Goal: Information Seeking & Learning: Understand process/instructions

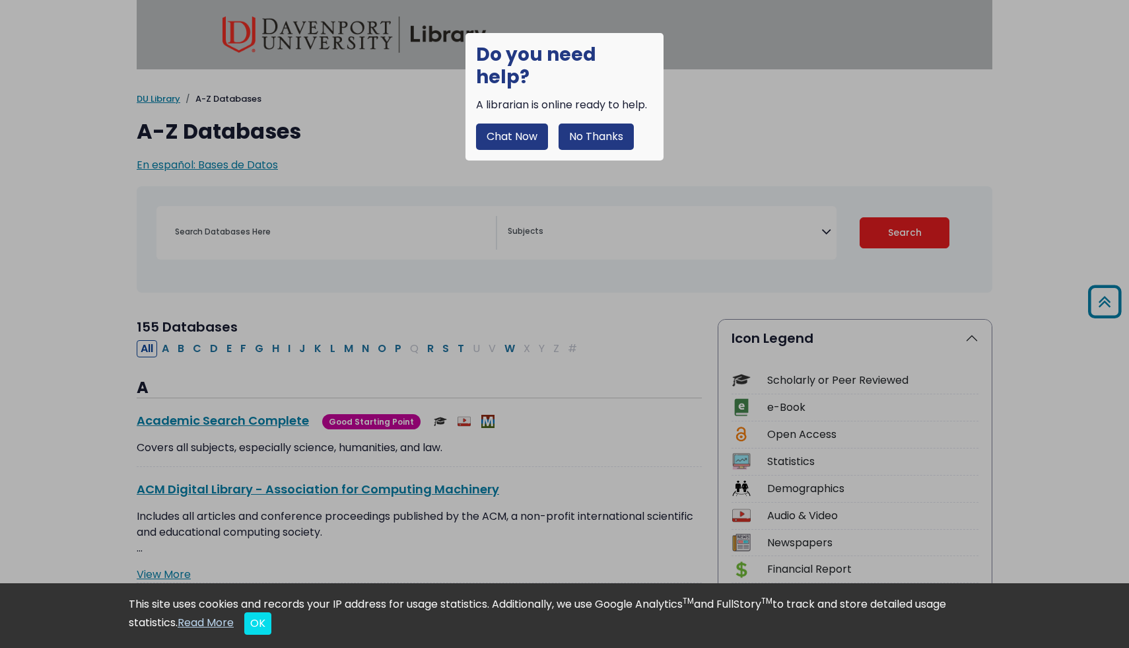
select select "Database Subject Filter"
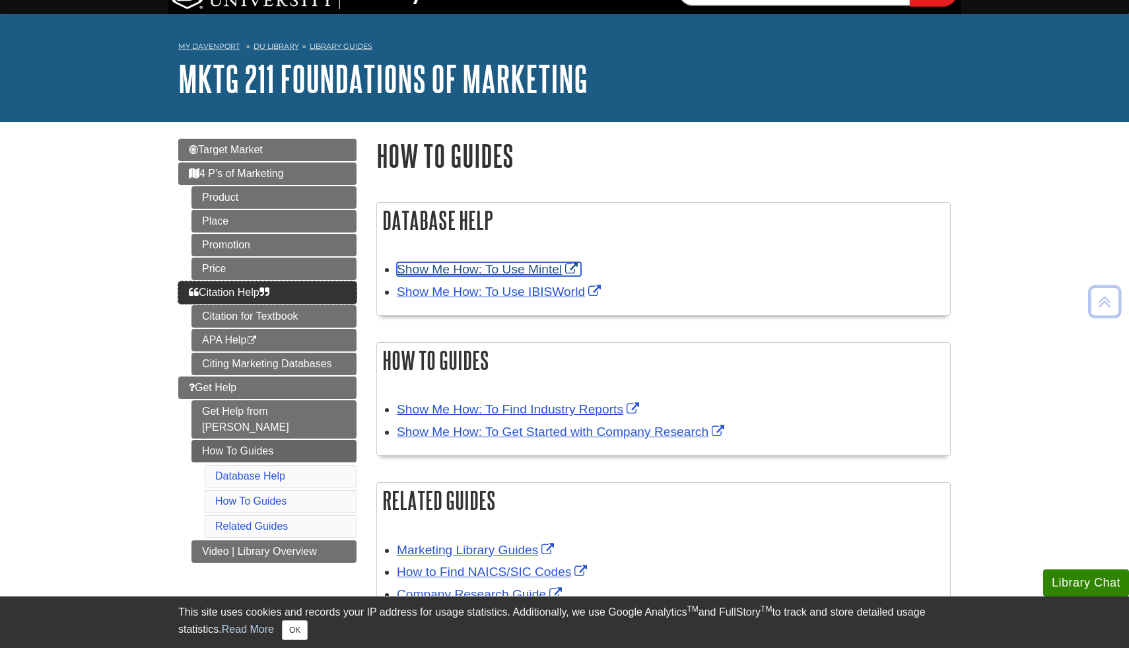
scroll to position [21, 0]
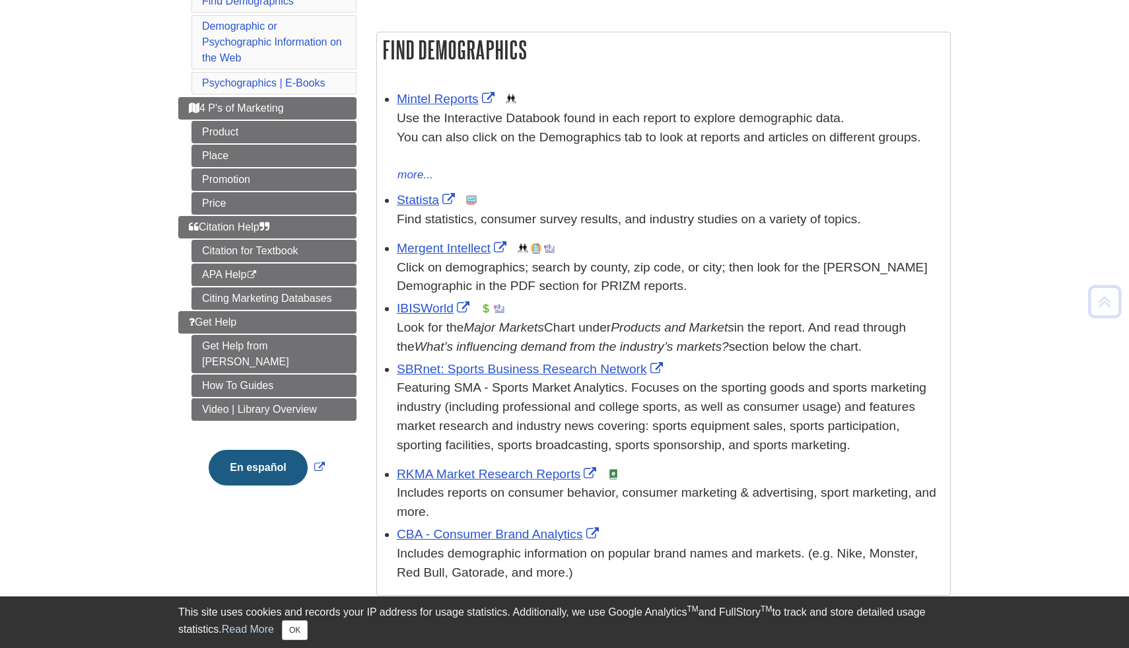
scroll to position [202, 0]
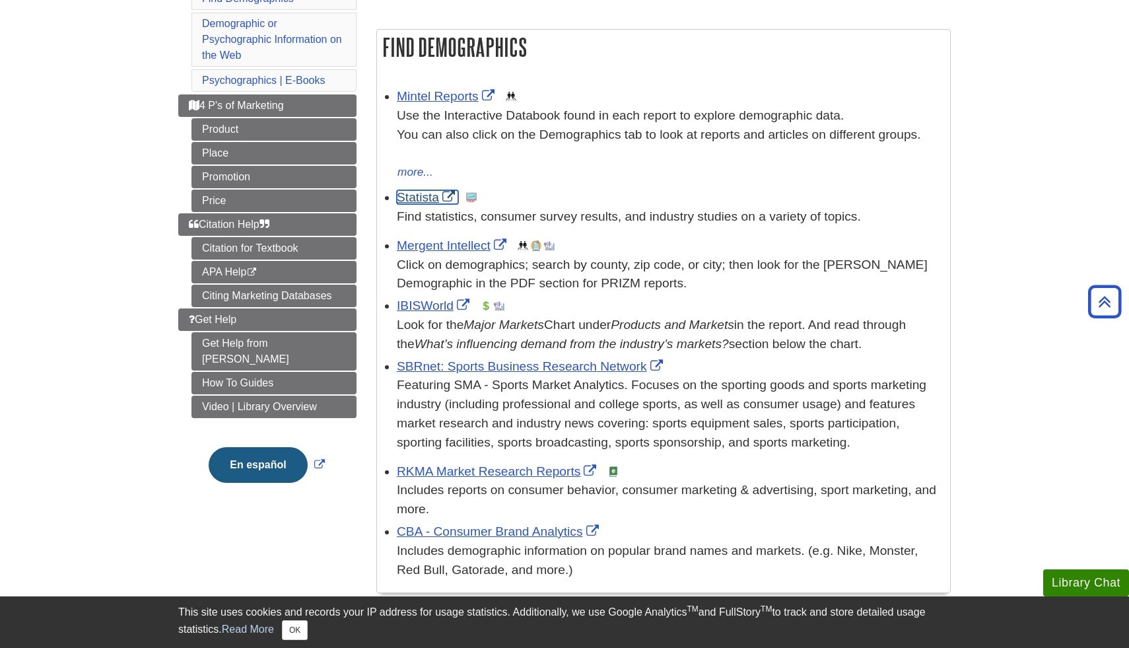
click at [423, 201] on link "Statista" at bounding box center [427, 197] width 61 height 14
click at [462, 97] on link "Mintel Reports" at bounding box center [447, 96] width 101 height 14
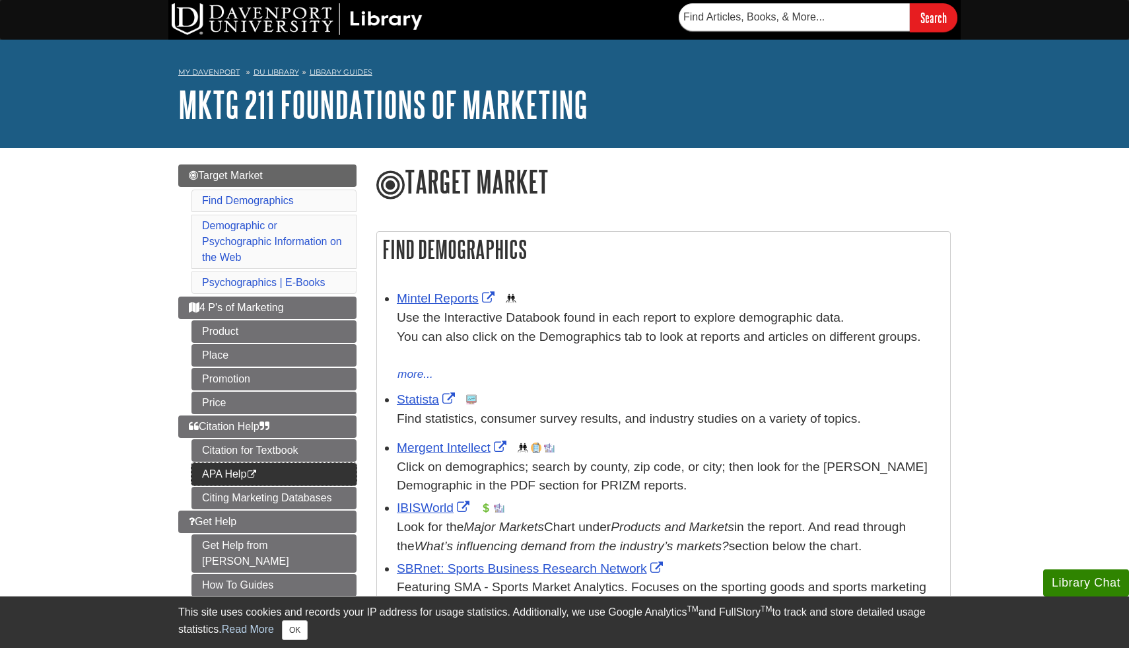
click at [316, 477] on link "APA Help This link opens in a new window" at bounding box center [273, 474] width 165 height 22
click at [457, 296] on link "Mintel Reports" at bounding box center [447, 298] width 101 height 14
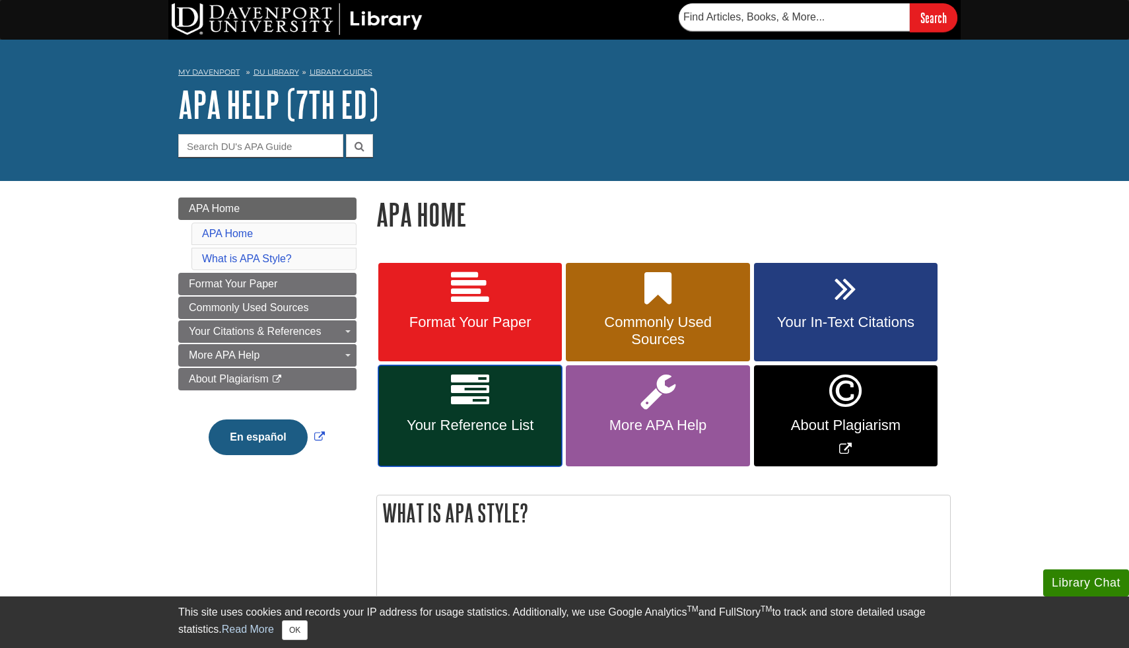
click at [529, 387] on link "Your Reference List" at bounding box center [470, 415] width 184 height 101
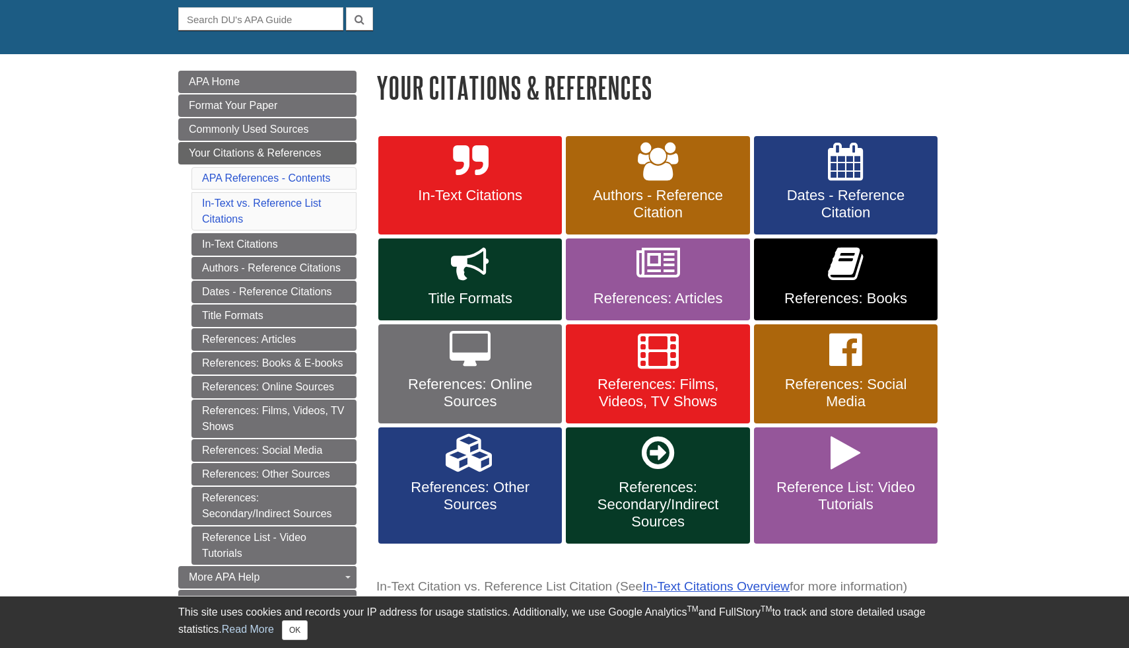
scroll to position [130, 0]
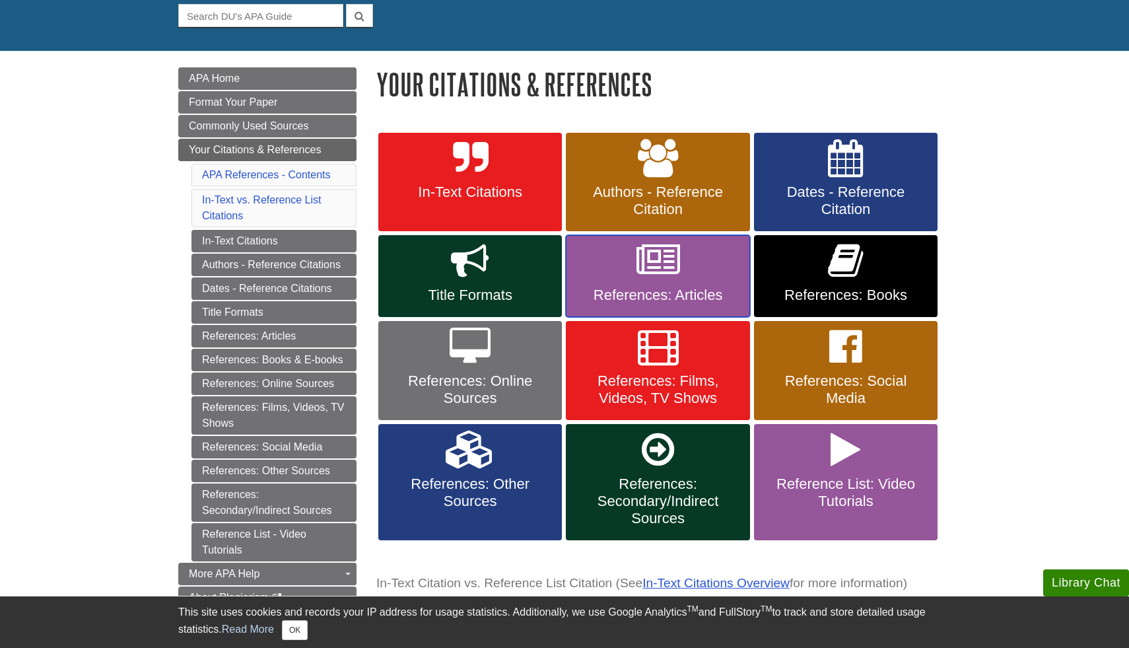
click at [612, 296] on span "References: Articles" at bounding box center [658, 295] width 164 height 17
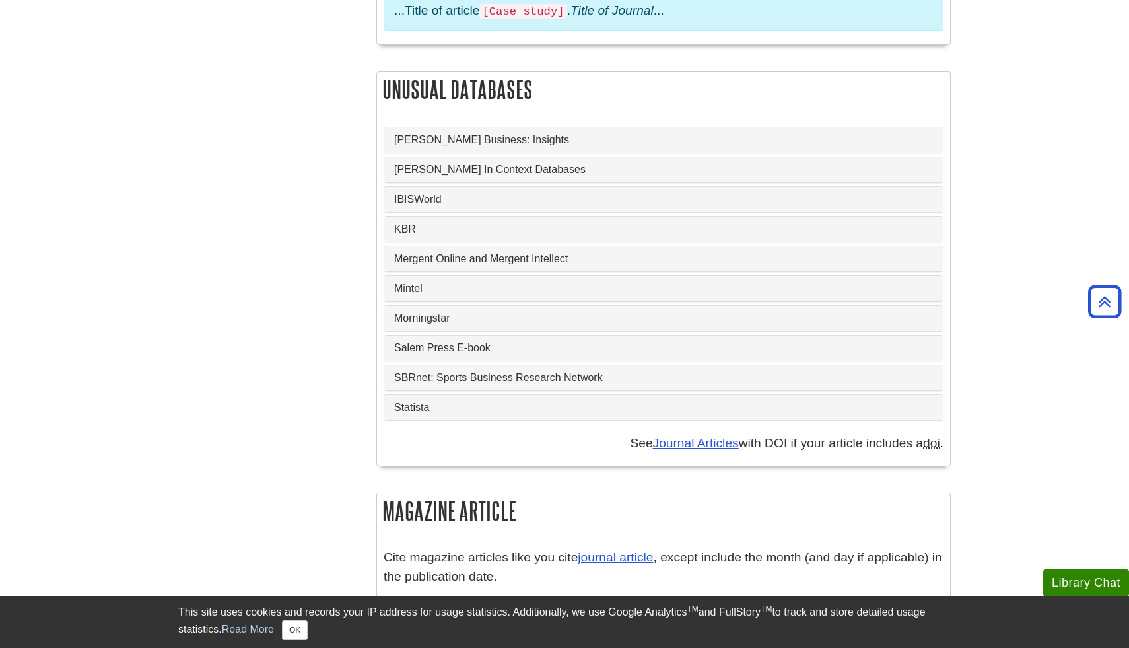
scroll to position [1200, 0]
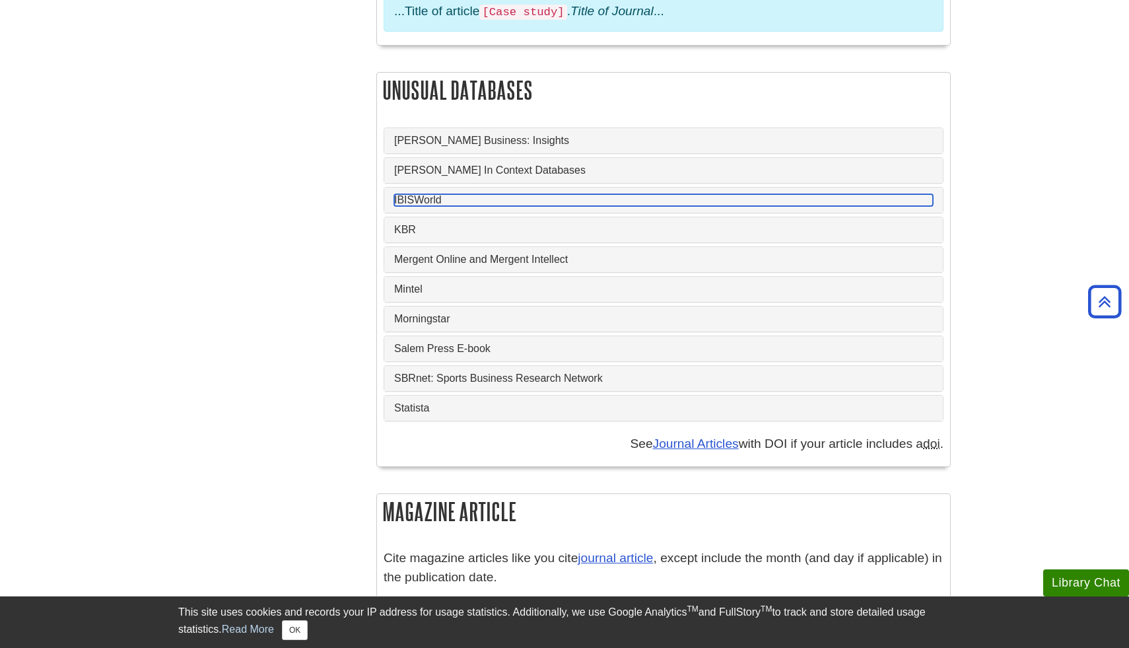
click at [441, 194] on link "IBISWorld" at bounding box center [663, 200] width 539 height 12
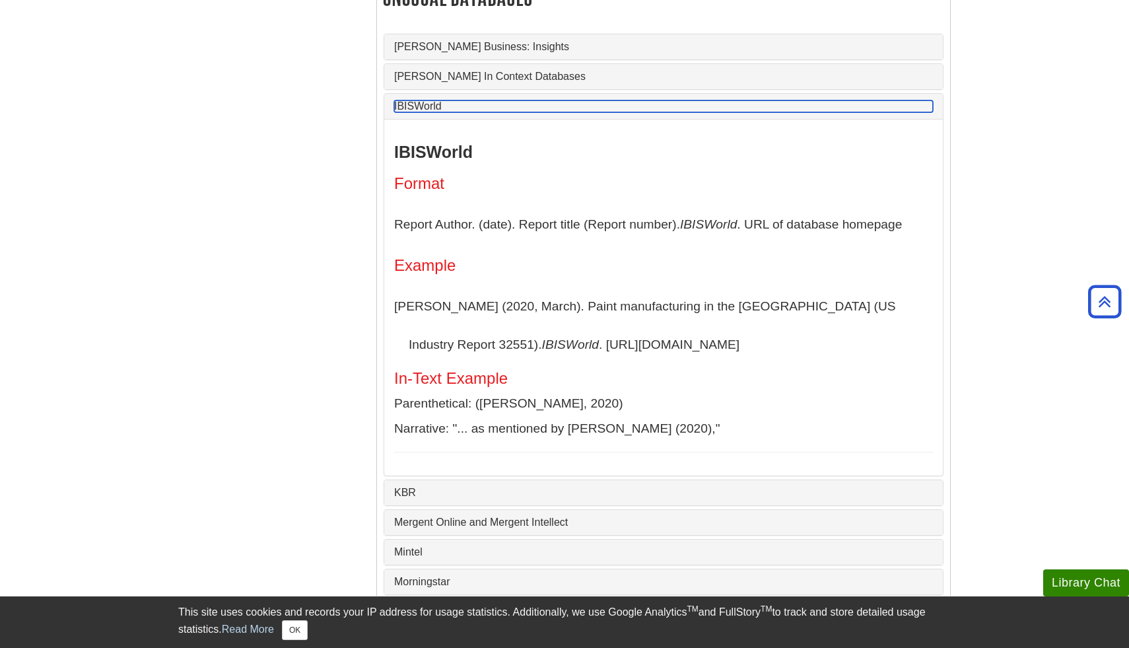
scroll to position [1299, 0]
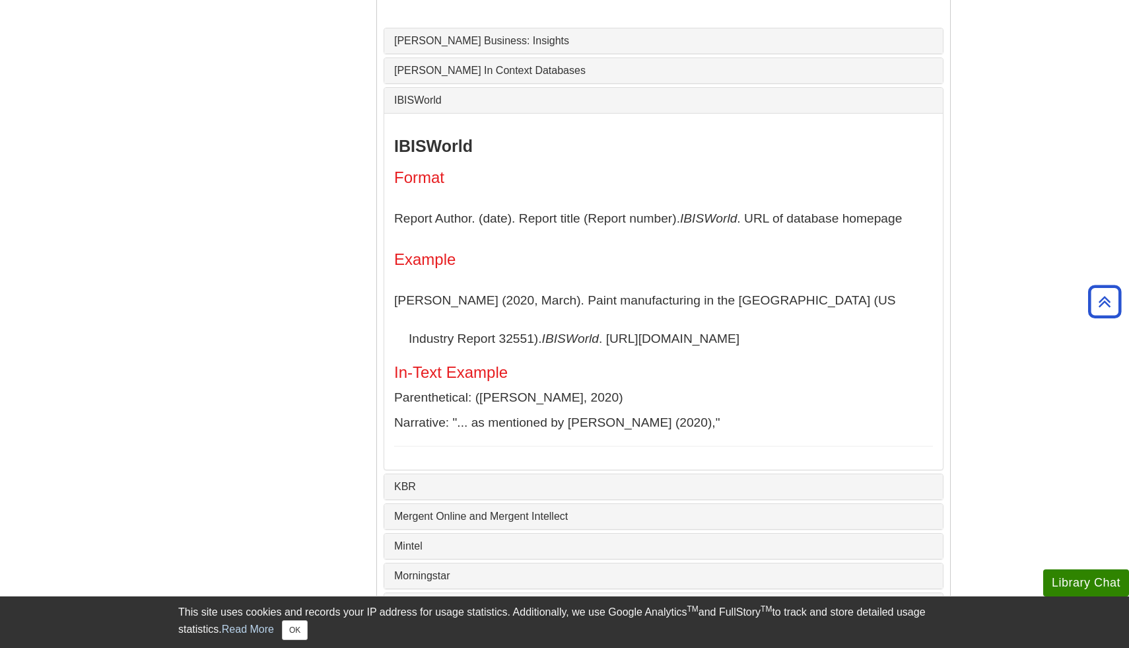
drag, startPoint x: 611, startPoint y: 310, endPoint x: 473, endPoint y: 314, distance: 138.7
click at [473, 314] on p "[PERSON_NAME] (2020, March). Paint manufacturing in the [GEOGRAPHIC_DATA] (US I…" at bounding box center [663, 319] width 539 height 76
copy p "[URL][DOMAIN_NAME]"
click at [701, 241] on div "IBISWorld Format Report Author. (date). Report title (Report number). IBISWorld…" at bounding box center [663, 292] width 539 height 310
drag, startPoint x: 611, startPoint y: 310, endPoint x: 472, endPoint y: 304, distance: 139.4
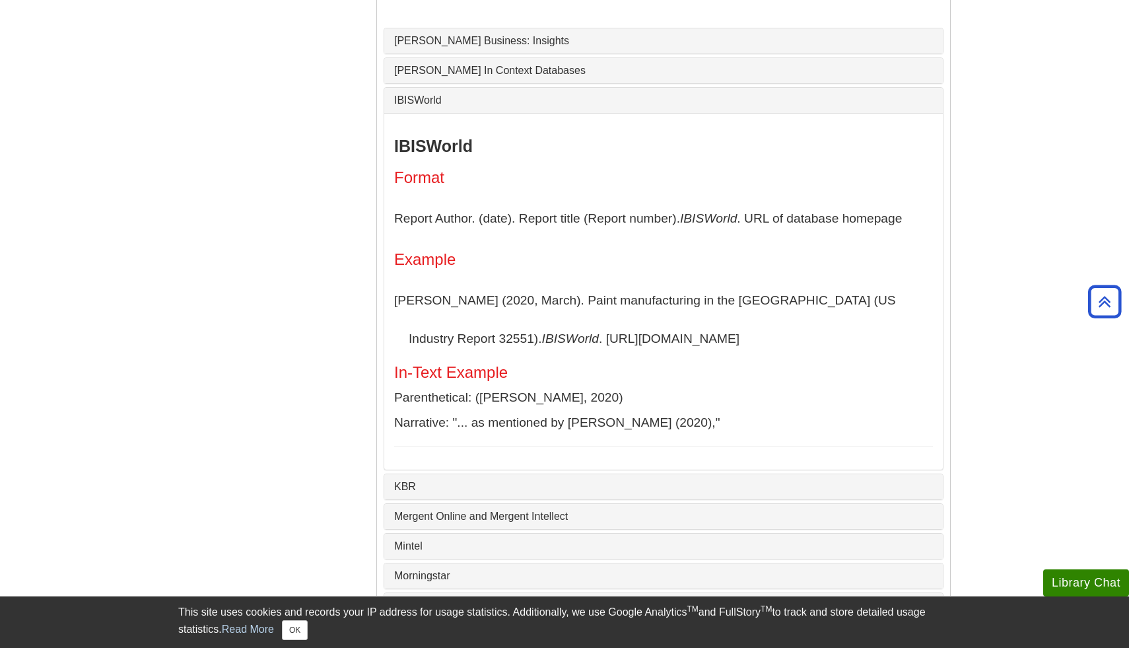
click at [472, 304] on p "[PERSON_NAME] (2020, March). Paint manufacturing in the [GEOGRAPHIC_DATA] (US I…" at bounding box center [663, 319] width 539 height 76
copy p "[URL][DOMAIN_NAME]"
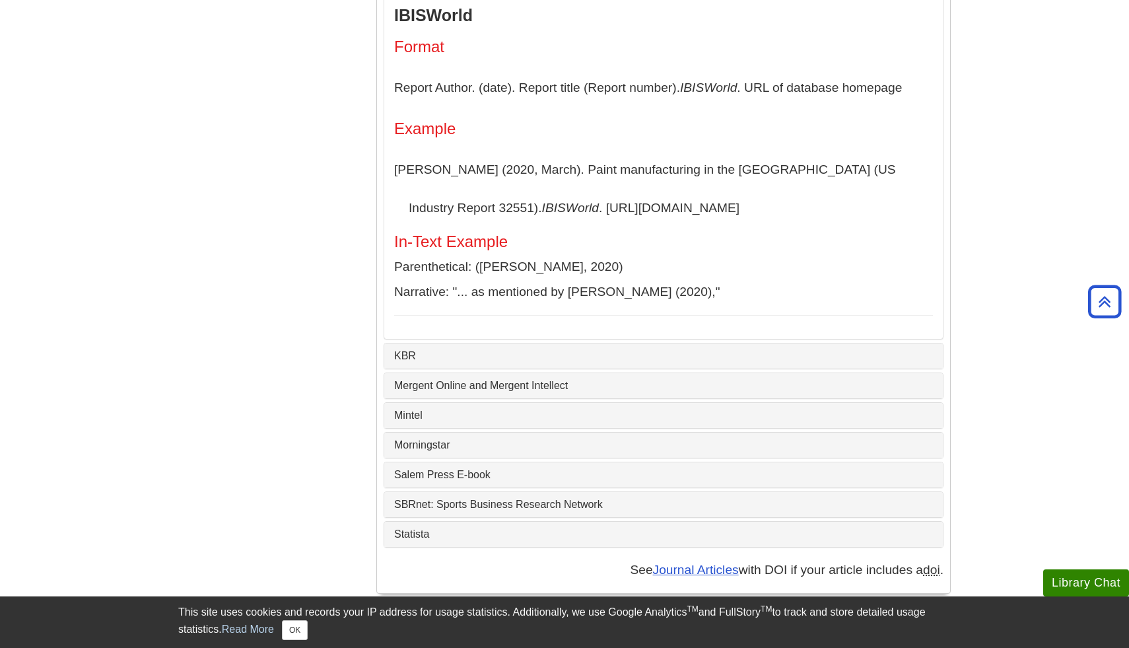
scroll to position [1433, 0]
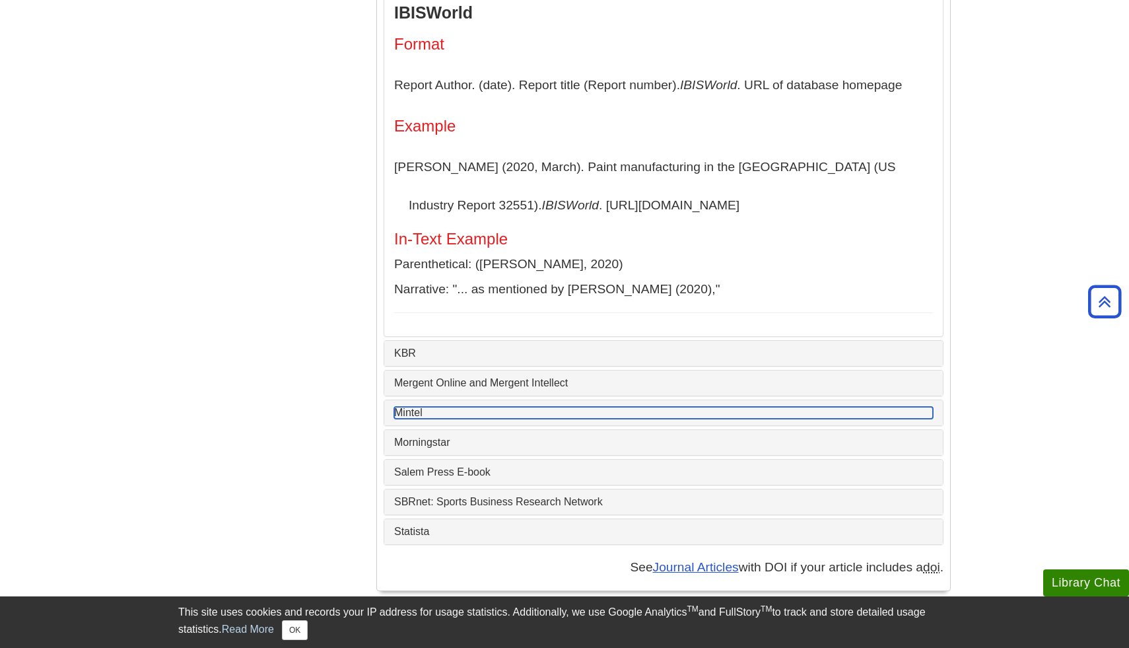
click at [425, 407] on link "Mintel" at bounding box center [663, 413] width 539 height 12
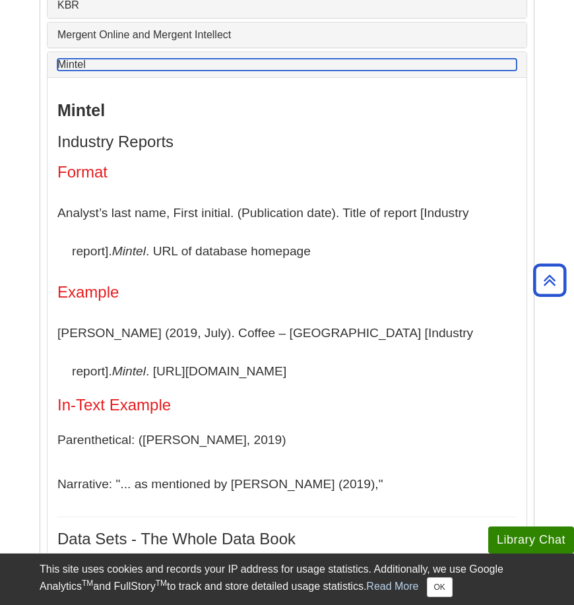
scroll to position [2082, 0]
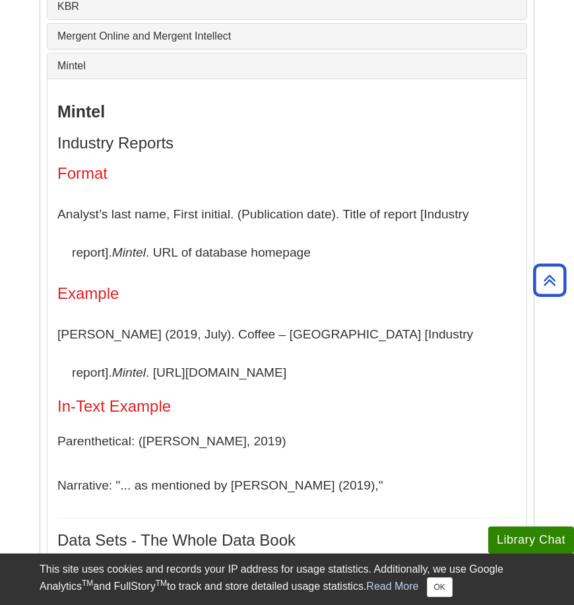
drag, startPoint x: 71, startPoint y: 343, endPoint x: 201, endPoint y: 347, distance: 130.1
click at [201, 347] on p "[PERSON_NAME] (2019, July). Coffee – [GEOGRAPHIC_DATA] [Industry report]. [GEOG…" at bounding box center [286, 354] width 459 height 76
copy p "[URL][DOMAIN_NAME]"
click at [429, 323] on p "[PERSON_NAME] (2019, July). Coffee – [GEOGRAPHIC_DATA] [Industry report]. [GEOG…" at bounding box center [286, 354] width 459 height 76
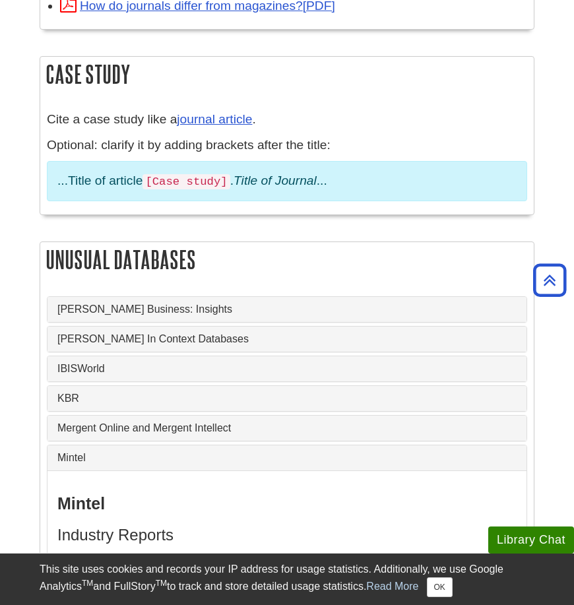
scroll to position [1680, 0]
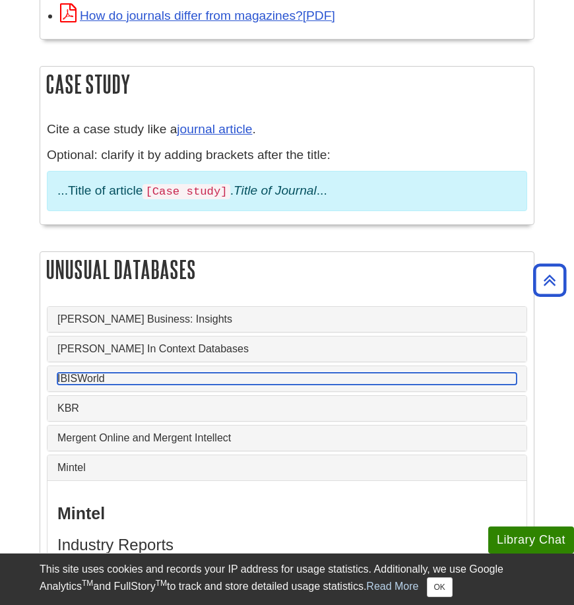
click at [248, 373] on link "IBISWorld" at bounding box center [286, 379] width 459 height 12
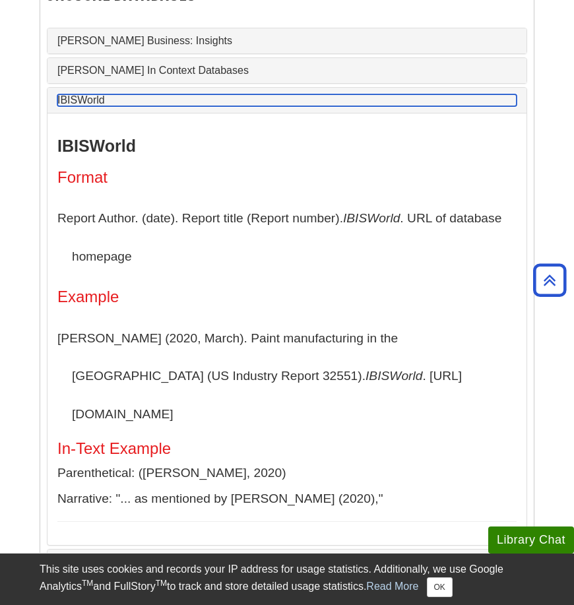
scroll to position [1956, 0]
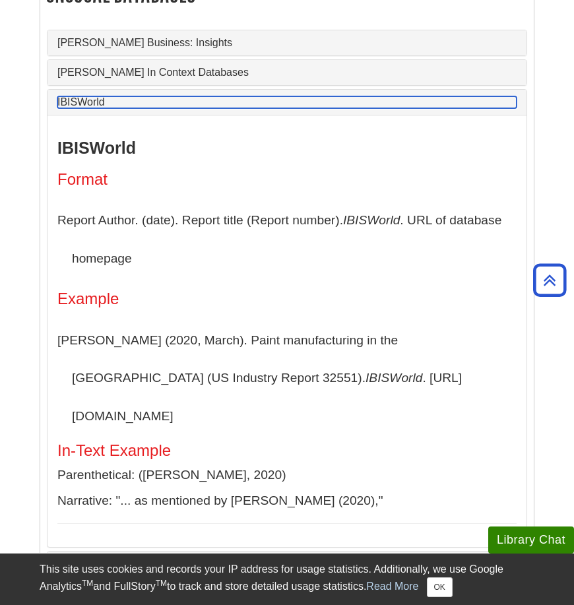
click at [430, 96] on link "IBISWorld" at bounding box center [286, 102] width 459 height 12
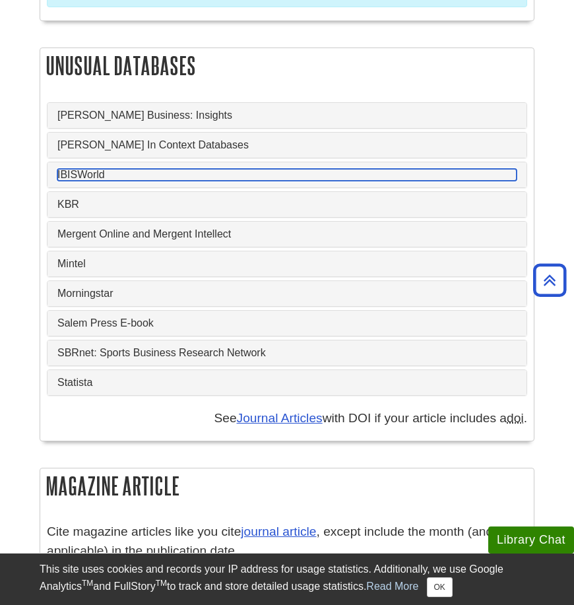
scroll to position [1881, 0]
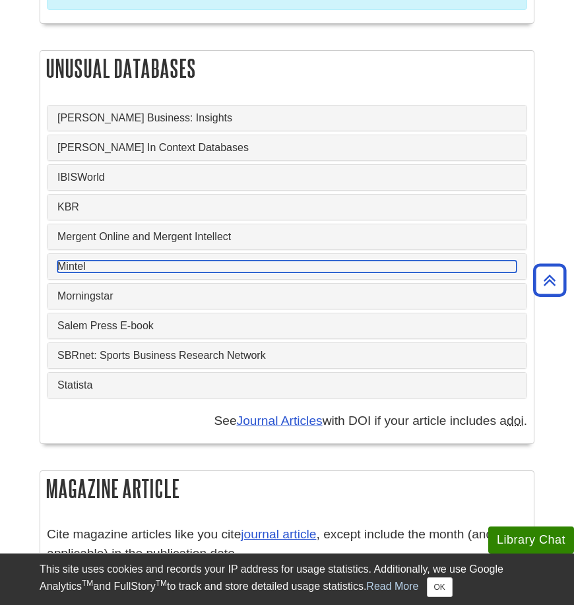
click at [214, 261] on link "Mintel" at bounding box center [286, 267] width 459 height 12
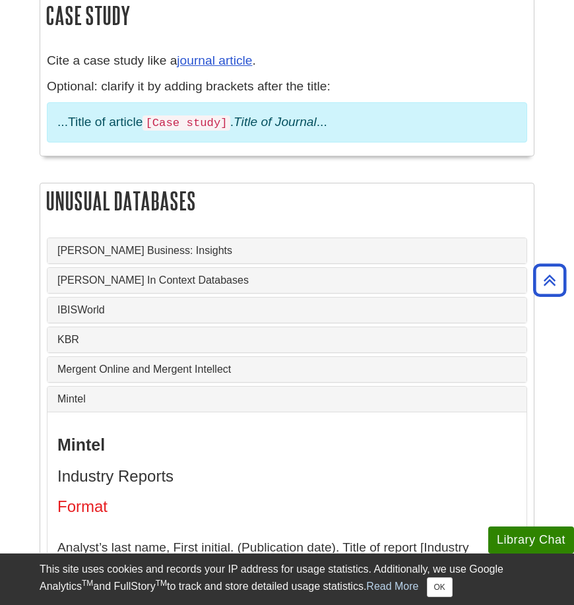
scroll to position [1765, 0]
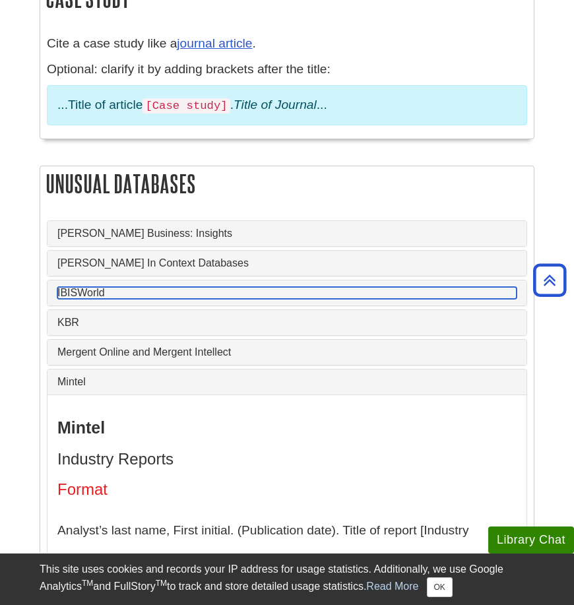
click at [104, 287] on link "IBISWorld" at bounding box center [286, 293] width 459 height 12
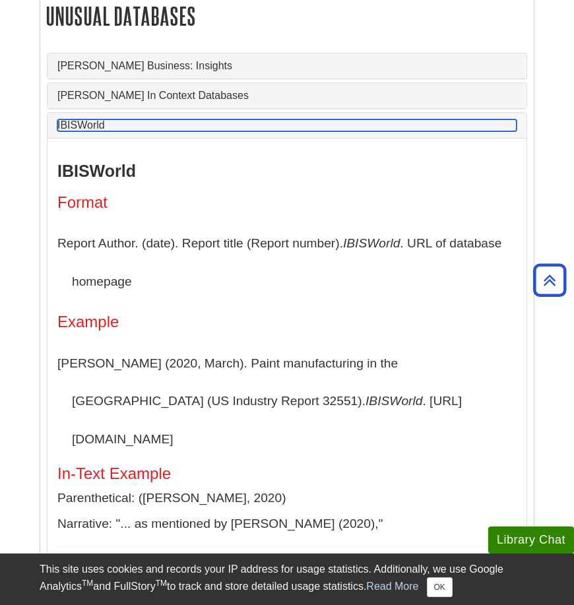
scroll to position [1941, 0]
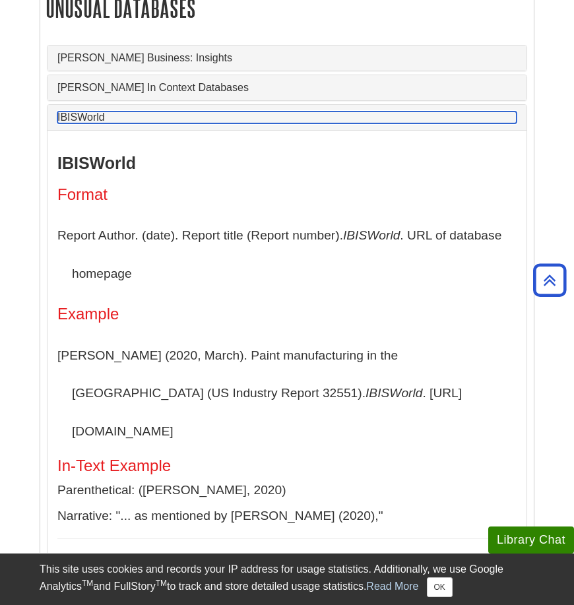
click at [98, 112] on link "IBISWorld" at bounding box center [286, 118] width 459 height 12
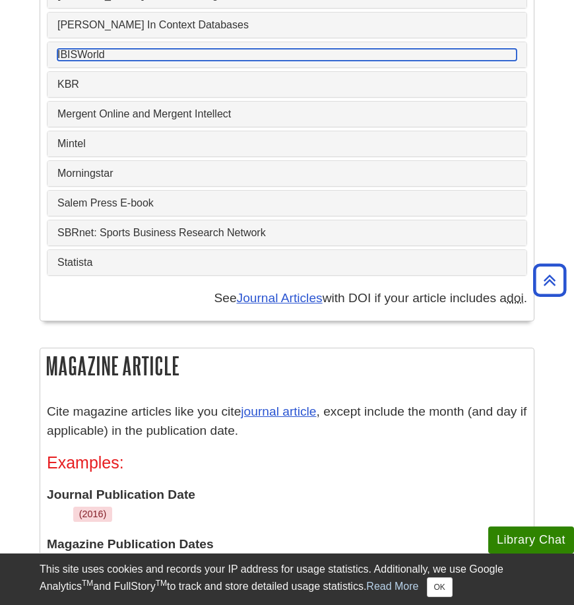
scroll to position [2003, 0]
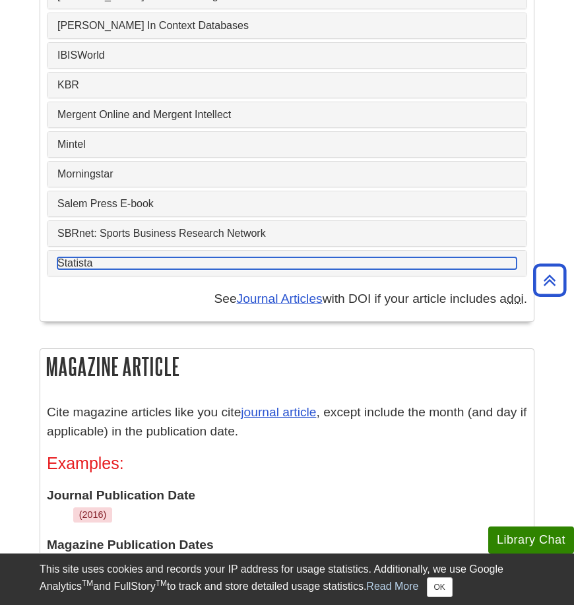
click at [81, 257] on link "Statista" at bounding box center [286, 263] width 459 height 12
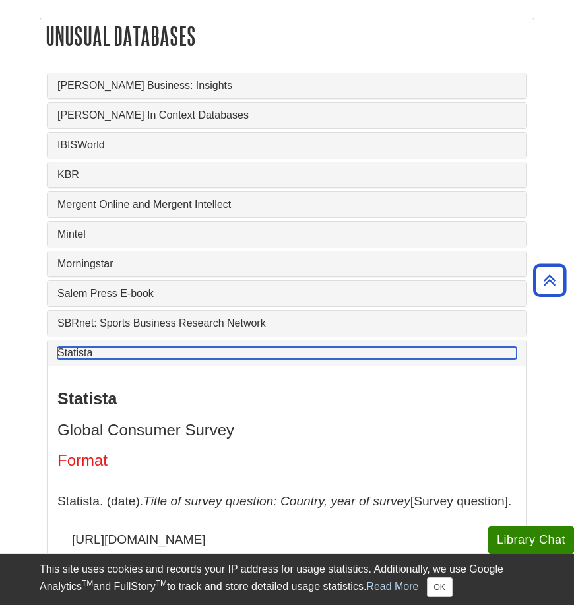
scroll to position [1907, 0]
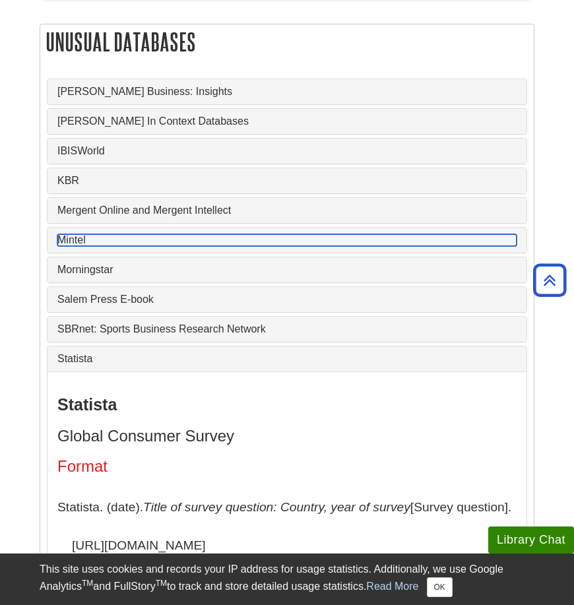
click at [127, 234] on link "Mintel" at bounding box center [286, 240] width 459 height 12
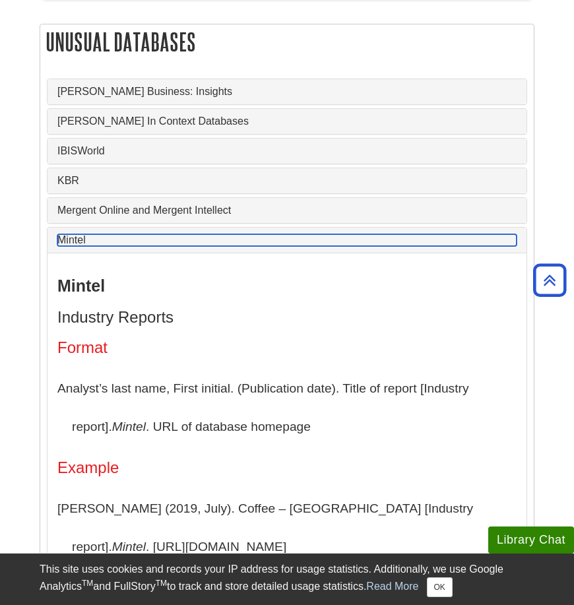
click at [207, 234] on link "Mintel" at bounding box center [286, 240] width 459 height 12
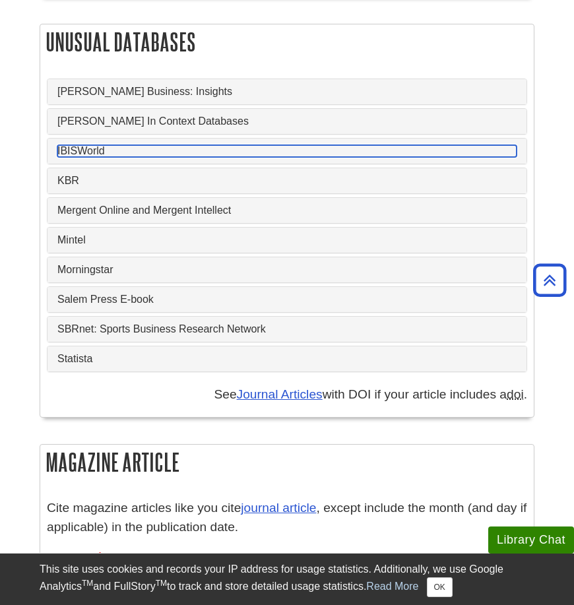
click at [206, 145] on link "IBISWorld" at bounding box center [286, 151] width 459 height 12
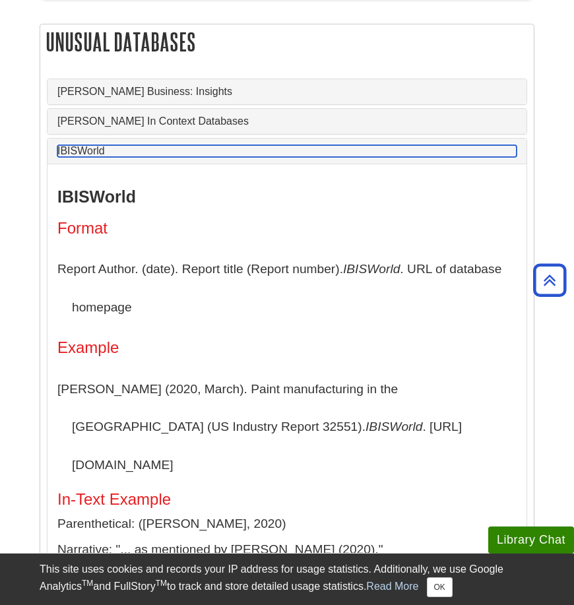
click at [206, 145] on link "IBISWorld" at bounding box center [286, 151] width 459 height 12
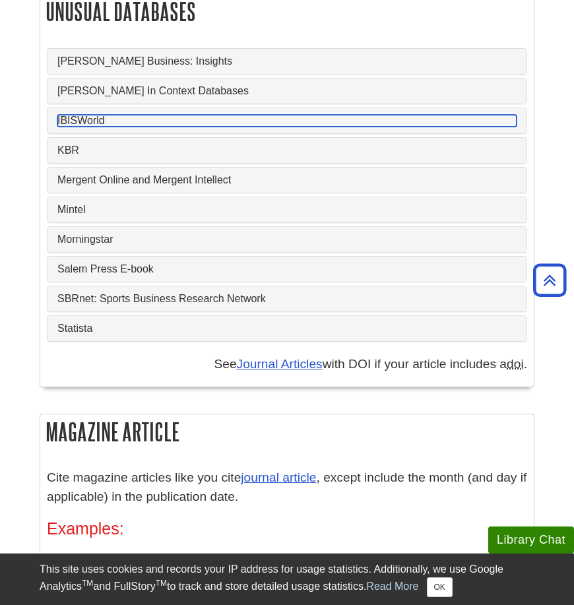
scroll to position [1944, 0]
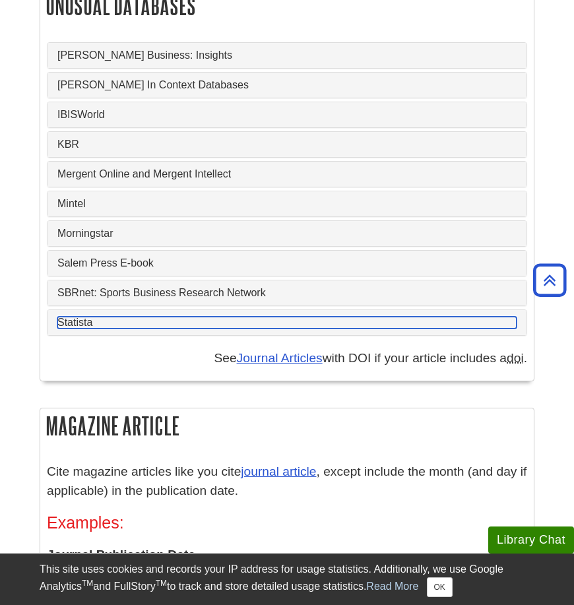
click at [240, 317] on link "Statista" at bounding box center [286, 323] width 459 height 12
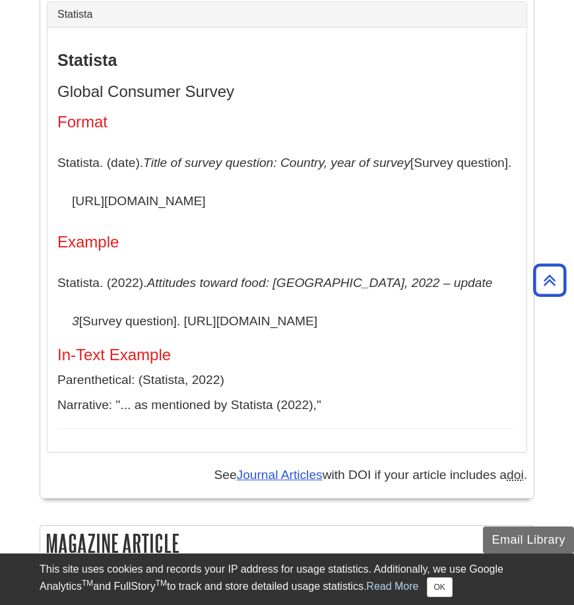
scroll to position [2249, 0]
